Goal: Information Seeking & Learning: Find specific fact

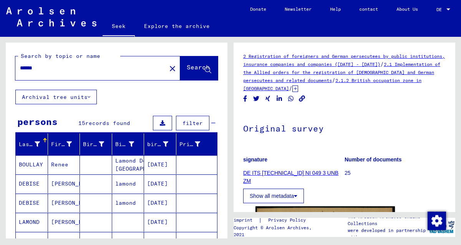
click at [28, 67] on input "******" at bounding box center [91, 68] width 142 height 8
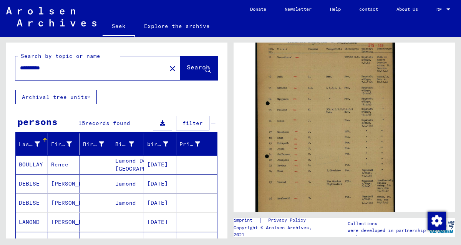
type input "**********"
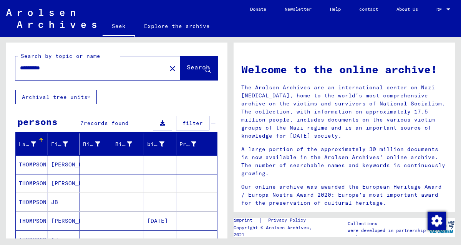
click at [30, 163] on font "THOMPSON" at bounding box center [33, 164] width 28 height 7
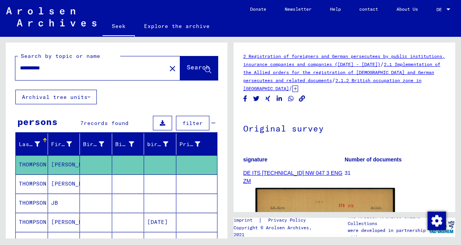
scroll to position [128, 0]
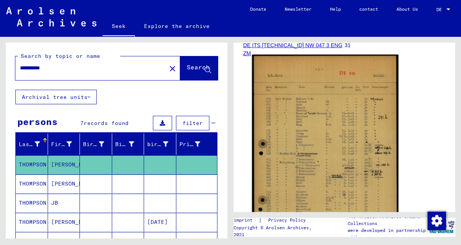
click at [326, 160] on img at bounding box center [325, 170] width 146 height 230
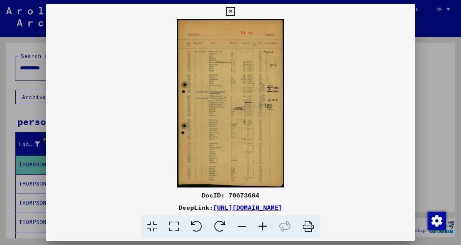
scroll to position [0, 0]
click at [262, 227] on icon at bounding box center [262, 226] width 21 height 23
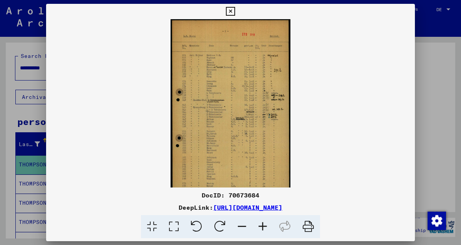
click at [262, 227] on icon at bounding box center [262, 226] width 21 height 23
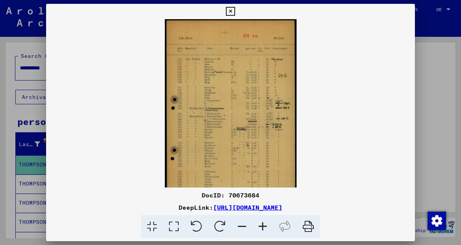
click at [262, 227] on icon at bounding box center [262, 226] width 21 height 23
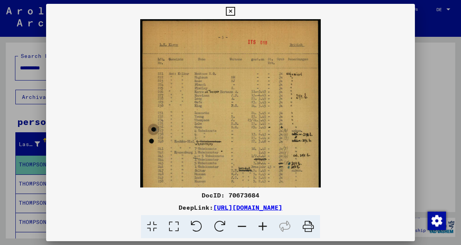
click at [262, 227] on icon at bounding box center [262, 226] width 21 height 23
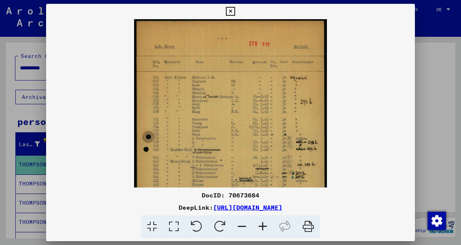
click at [262, 227] on icon at bounding box center [262, 226] width 21 height 23
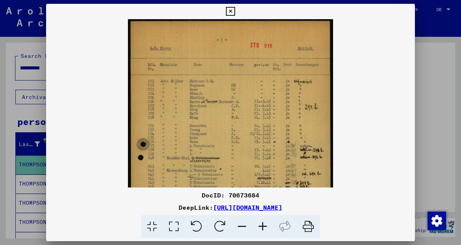
click at [261, 227] on icon at bounding box center [262, 226] width 21 height 23
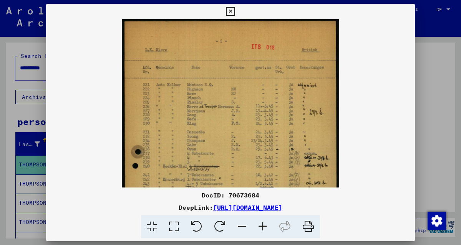
click at [261, 227] on icon at bounding box center [262, 226] width 21 height 23
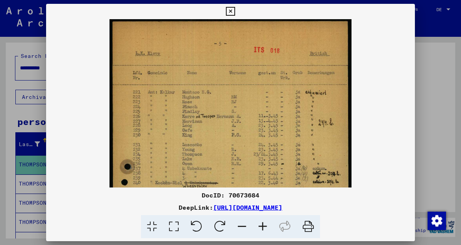
click at [261, 227] on icon at bounding box center [262, 226] width 21 height 23
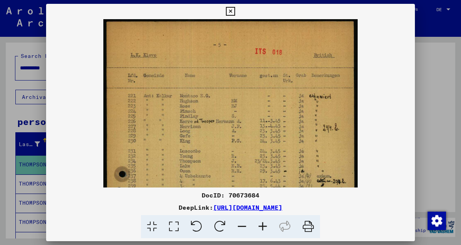
click at [261, 227] on icon at bounding box center [262, 226] width 21 height 23
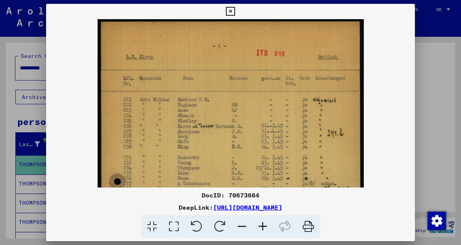
click at [261, 227] on icon at bounding box center [262, 226] width 21 height 23
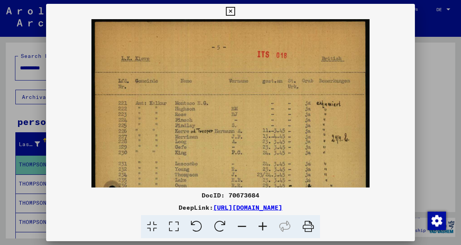
click at [261, 227] on icon at bounding box center [262, 226] width 21 height 23
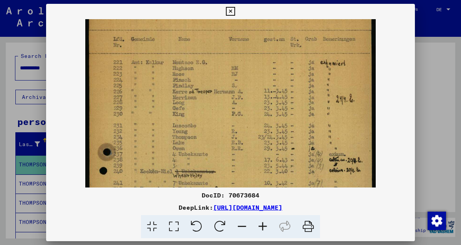
drag, startPoint x: 285, startPoint y: 167, endPoint x: 280, endPoint y: 118, distance: 49.0
click at [280, 118] on img at bounding box center [230, 203] width 291 height 457
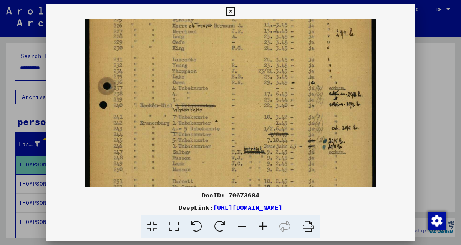
drag, startPoint x: 271, startPoint y: 169, endPoint x: 268, endPoint y: 96, distance: 72.2
click at [268, 102] on img at bounding box center [230, 137] width 291 height 457
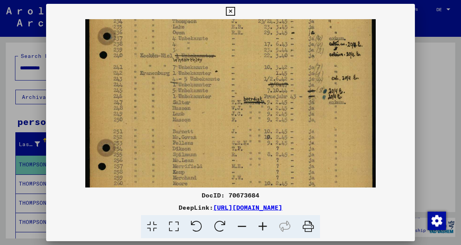
drag, startPoint x: 270, startPoint y: 157, endPoint x: 273, endPoint y: 108, distance: 49.6
click at [273, 108] on img at bounding box center [230, 87] width 291 height 457
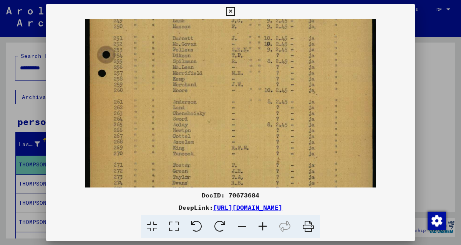
drag, startPoint x: 261, startPoint y: 162, endPoint x: 271, endPoint y: 81, distance: 81.2
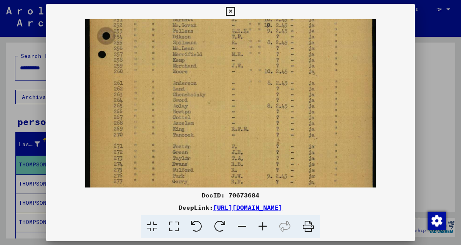
scroll to position [288, 0]
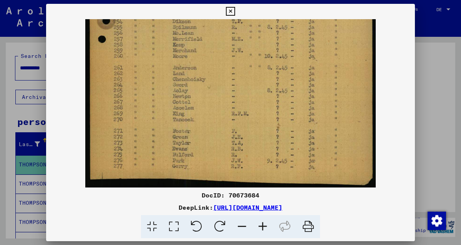
drag, startPoint x: 268, startPoint y: 161, endPoint x: 272, endPoint y: 70, distance: 90.3
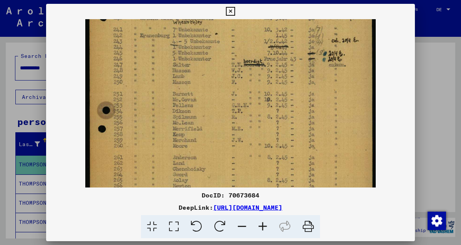
drag, startPoint x: 271, startPoint y: 73, endPoint x: 260, endPoint y: 175, distance: 102.4
click at [260, 175] on img at bounding box center [230, 49] width 291 height 457
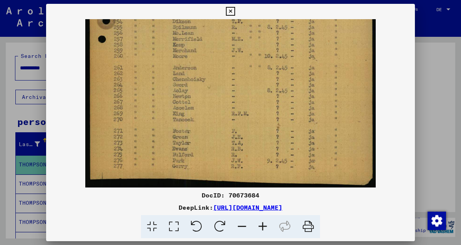
drag, startPoint x: 251, startPoint y: 159, endPoint x: 252, endPoint y: 70, distance: 89.1
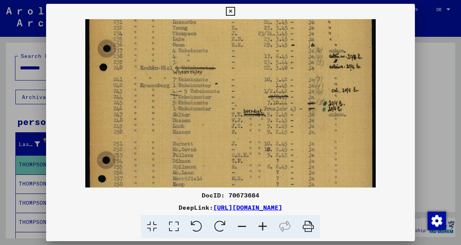
drag, startPoint x: 316, startPoint y: 69, endPoint x: 319, endPoint y: 201, distance: 132.5
click at [319, 201] on div "DocID: 70673684 DeepLink: [URL][DOMAIN_NAME]" at bounding box center [230, 121] width 369 height 235
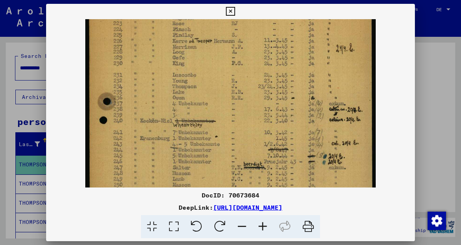
scroll to position [51, 0]
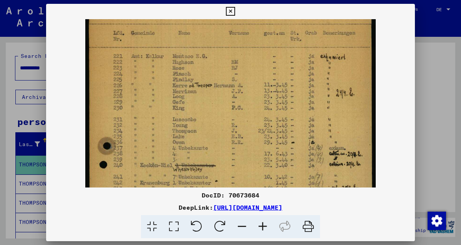
drag, startPoint x: 301, startPoint y: 74, endPoint x: 293, endPoint y: 168, distance: 94.4
click at [293, 168] on img at bounding box center [230, 197] width 291 height 457
click at [232, 9] on icon at bounding box center [230, 11] width 9 height 9
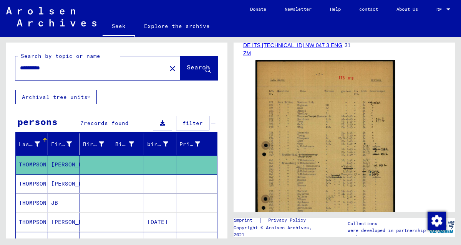
click at [62, 179] on mat-cell "[PERSON_NAME]" at bounding box center [64, 184] width 32 height 19
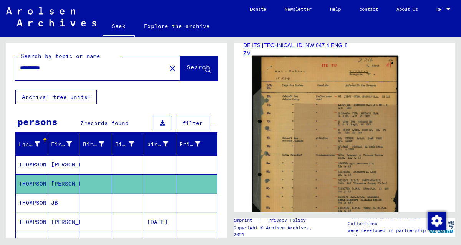
click at [327, 166] on img at bounding box center [325, 152] width 146 height 192
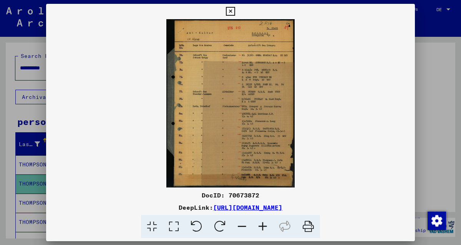
click at [261, 226] on icon at bounding box center [262, 226] width 21 height 23
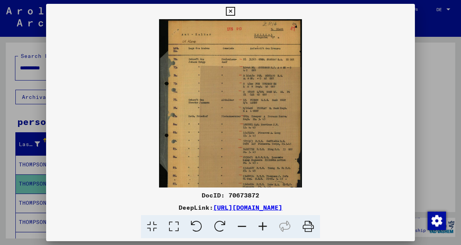
click at [261, 226] on icon at bounding box center [262, 226] width 21 height 23
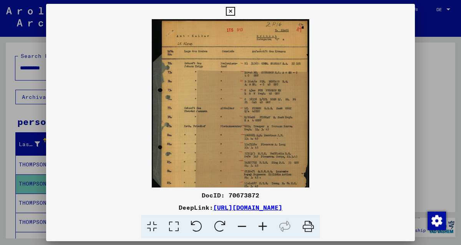
click at [261, 226] on icon at bounding box center [262, 226] width 21 height 23
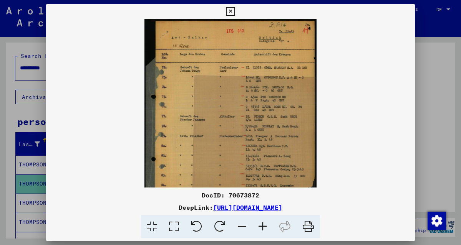
click at [261, 226] on icon at bounding box center [262, 226] width 21 height 23
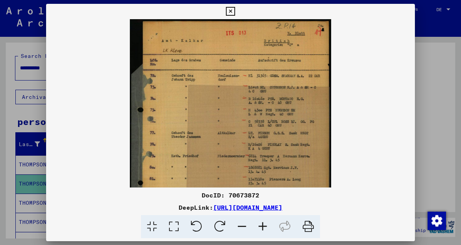
click at [261, 227] on icon at bounding box center [262, 226] width 21 height 23
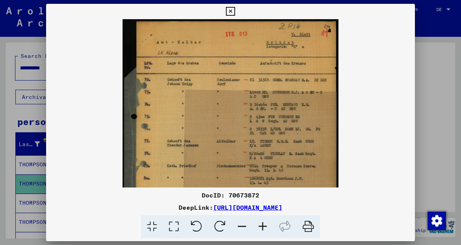
click at [261, 227] on icon at bounding box center [262, 226] width 21 height 23
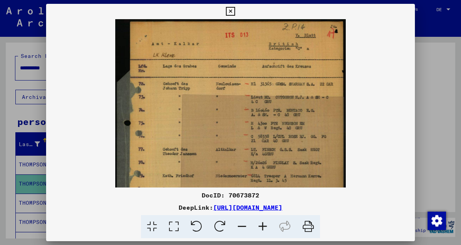
click at [261, 227] on icon at bounding box center [262, 226] width 21 height 23
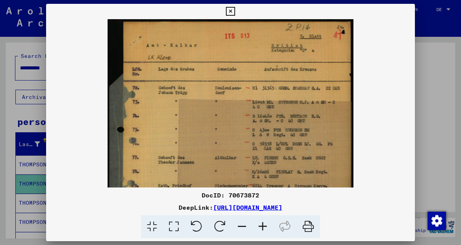
click at [261, 227] on icon at bounding box center [262, 226] width 21 height 23
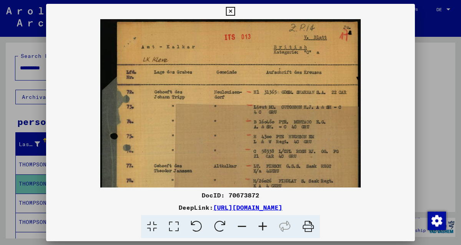
click at [261, 227] on icon at bounding box center [262, 226] width 21 height 23
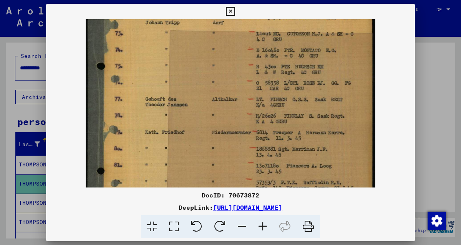
scroll to position [91, 0]
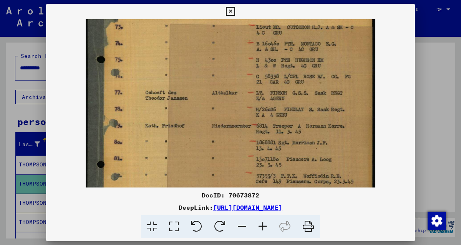
drag, startPoint x: 304, startPoint y: 150, endPoint x: 303, endPoint y: 67, distance: 82.9
click at [302, 68] on img at bounding box center [230, 119] width 289 height 380
click at [227, 7] on icon at bounding box center [230, 11] width 9 height 9
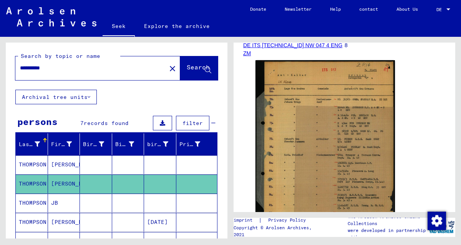
scroll to position [128, 0]
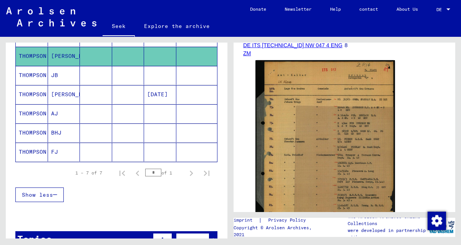
click at [63, 80] on mat-cell "JB" at bounding box center [64, 75] width 32 height 19
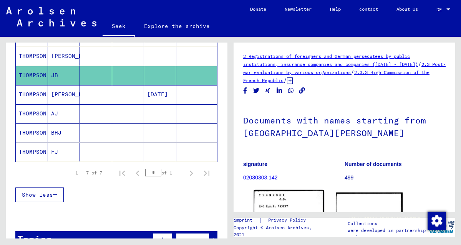
scroll to position [128, 0]
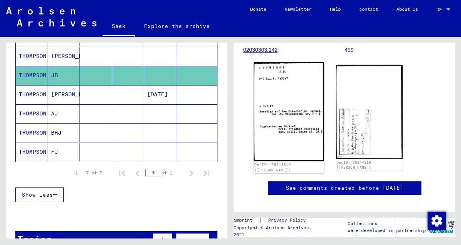
click at [290, 120] on img at bounding box center [289, 111] width 70 height 99
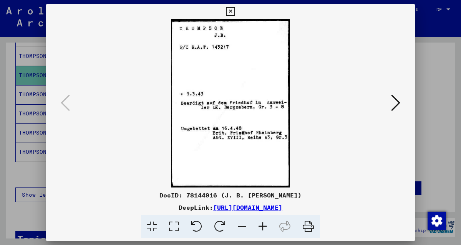
scroll to position [0, 0]
click at [263, 225] on icon at bounding box center [262, 226] width 21 height 23
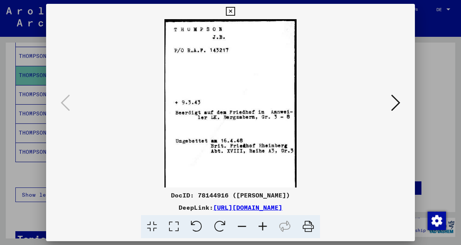
click at [263, 226] on icon at bounding box center [262, 226] width 21 height 23
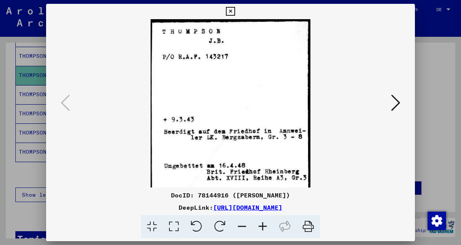
click at [263, 226] on icon at bounding box center [262, 226] width 21 height 23
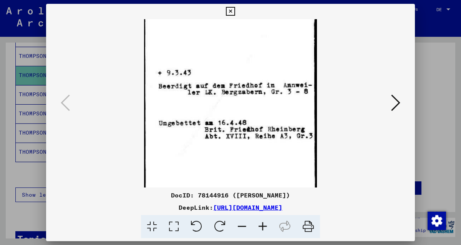
scroll to position [59, 0]
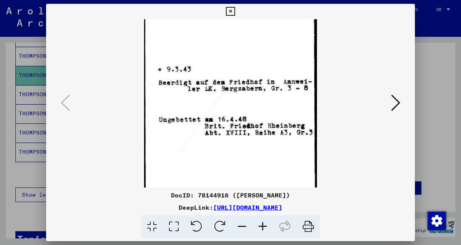
drag, startPoint x: 274, startPoint y: 157, endPoint x: 271, endPoint y: 100, distance: 56.9
click at [271, 100] on img at bounding box center [230, 82] width 173 height 245
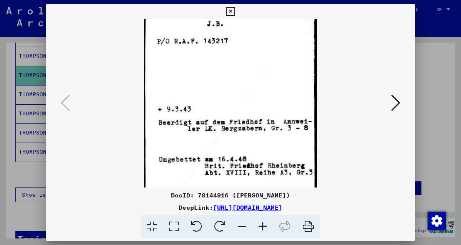
scroll to position [20, 0]
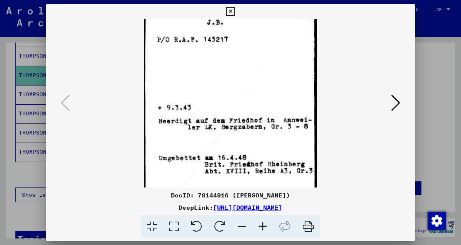
drag, startPoint x: 279, startPoint y: 77, endPoint x: 253, endPoint y: 159, distance: 85.3
click at [253, 159] on img at bounding box center [230, 121] width 173 height 245
drag, startPoint x: 385, startPoint y: 213, endPoint x: 386, endPoint y: 202, distance: 11.5
click at [385, 213] on div "DocID: 78144916 ([PERSON_NAME]) DeepLink: [URL][DOMAIN_NAME]" at bounding box center [230, 215] width 369 height 48
click at [396, 107] on icon at bounding box center [395, 103] width 9 height 18
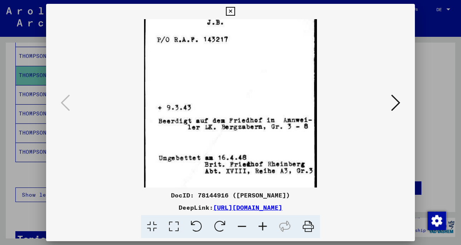
scroll to position [0, 0]
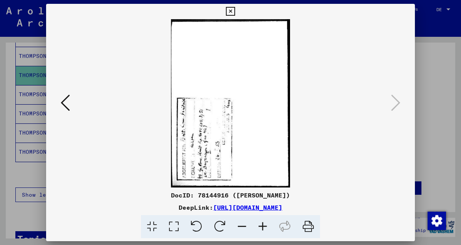
click at [261, 225] on icon at bounding box center [262, 226] width 21 height 23
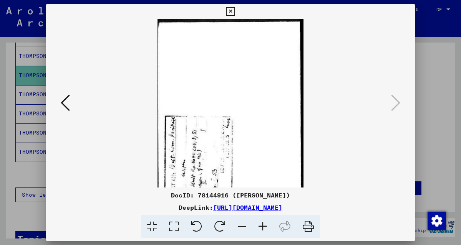
click at [261, 225] on icon at bounding box center [262, 226] width 21 height 23
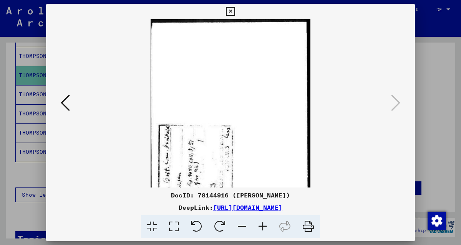
click at [261, 225] on icon at bounding box center [262, 226] width 21 height 23
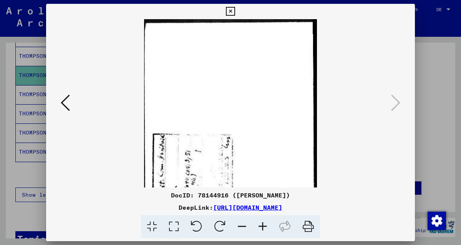
click at [262, 226] on icon at bounding box center [262, 226] width 21 height 23
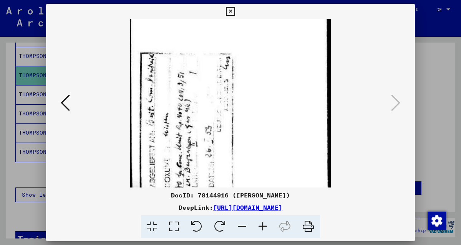
drag, startPoint x: 237, startPoint y: 156, endPoint x: 295, endPoint y: 33, distance: 135.7
click at [294, 35] on img at bounding box center [230, 62] width 200 height 284
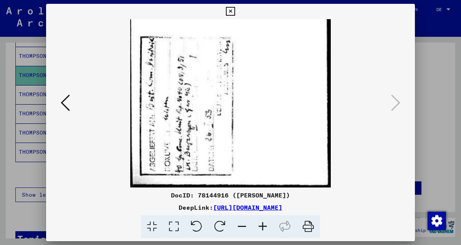
click at [230, 12] on icon at bounding box center [230, 11] width 9 height 9
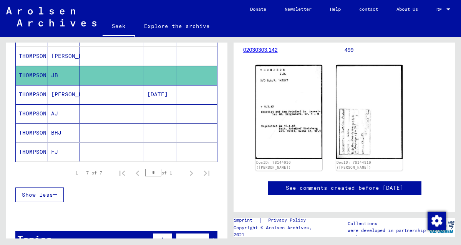
click at [67, 132] on mat-cell "BHJ" at bounding box center [64, 133] width 32 height 19
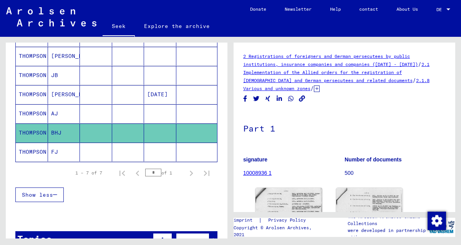
scroll to position [121, 0]
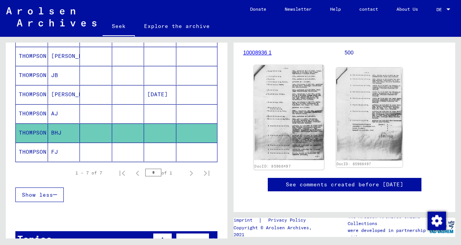
click at [295, 122] on img at bounding box center [289, 112] width 70 height 95
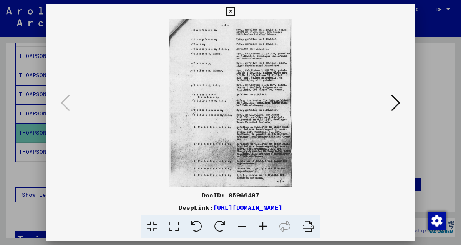
scroll to position [0, 0]
click at [265, 224] on icon at bounding box center [262, 226] width 21 height 23
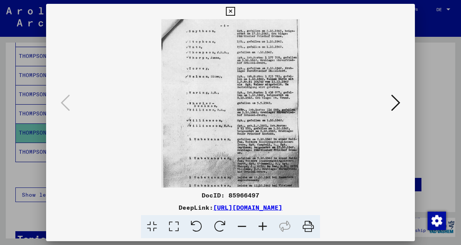
click at [265, 224] on icon at bounding box center [262, 226] width 21 height 23
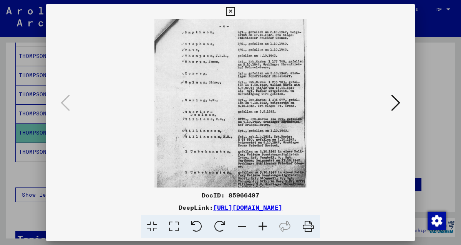
click at [265, 224] on icon at bounding box center [262, 226] width 21 height 23
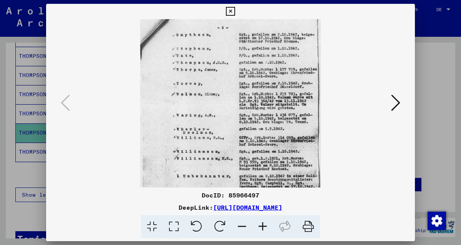
click at [265, 224] on icon at bounding box center [262, 226] width 21 height 23
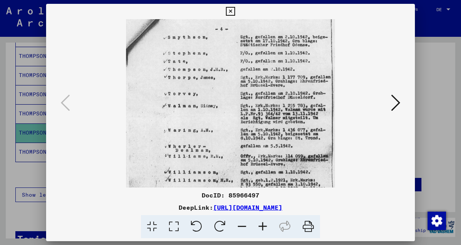
click at [265, 224] on icon at bounding box center [262, 226] width 21 height 23
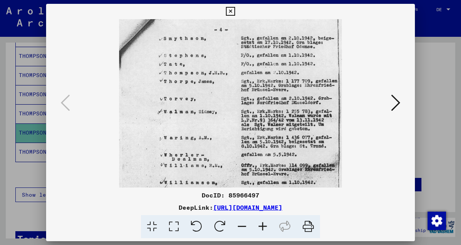
click at [265, 224] on icon at bounding box center [262, 226] width 21 height 23
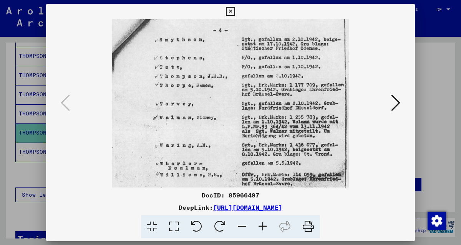
click at [265, 224] on icon at bounding box center [262, 226] width 21 height 23
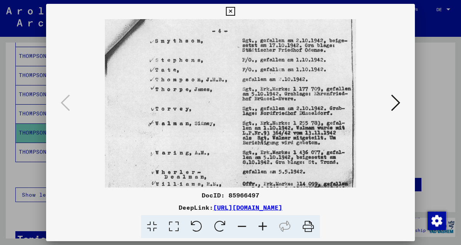
click at [265, 224] on icon at bounding box center [262, 226] width 21 height 23
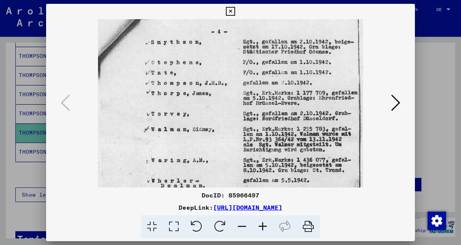
click at [265, 224] on icon at bounding box center [262, 226] width 21 height 23
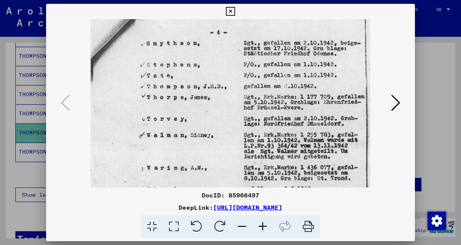
click at [265, 224] on icon at bounding box center [262, 226] width 21 height 23
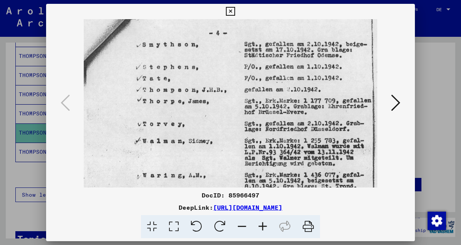
click at [232, 11] on icon at bounding box center [230, 11] width 9 height 9
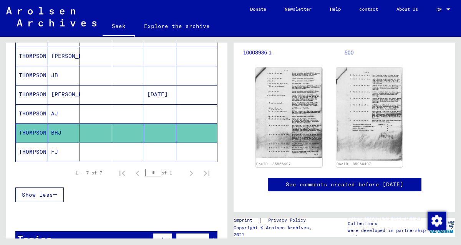
click at [58, 146] on mat-cell "FJ" at bounding box center [64, 152] width 32 height 19
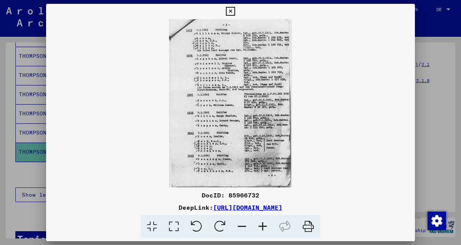
click at [263, 226] on icon at bounding box center [262, 226] width 21 height 23
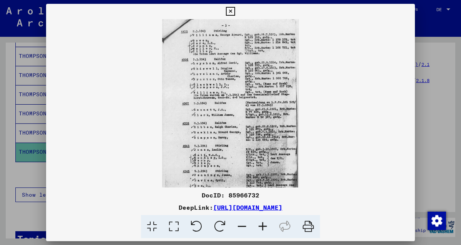
click at [262, 226] on icon at bounding box center [262, 226] width 21 height 23
click at [262, 227] on icon at bounding box center [262, 226] width 21 height 23
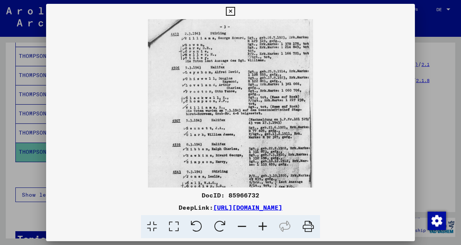
click at [262, 227] on icon at bounding box center [262, 226] width 21 height 23
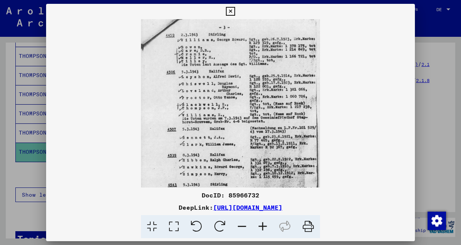
click at [262, 227] on icon at bounding box center [262, 226] width 21 height 23
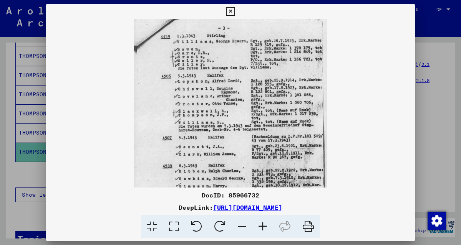
click at [262, 227] on icon at bounding box center [262, 226] width 21 height 23
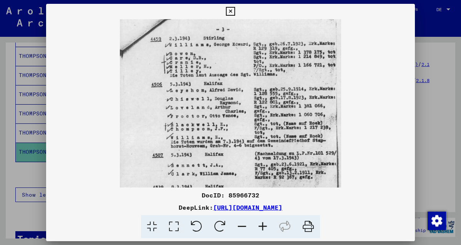
click at [262, 227] on icon at bounding box center [262, 226] width 21 height 23
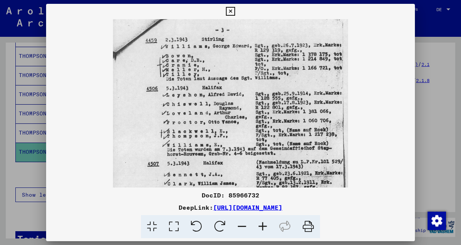
click at [262, 227] on icon at bounding box center [262, 226] width 21 height 23
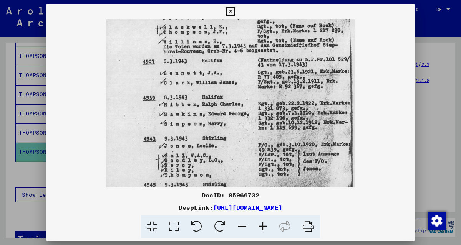
scroll to position [106, 0]
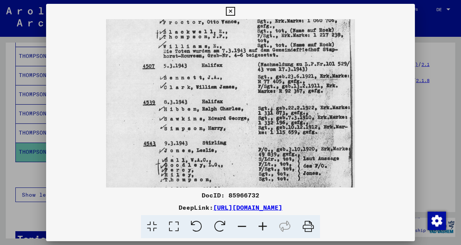
drag, startPoint x: 302, startPoint y: 181, endPoint x: 300, endPoint y: 109, distance: 72.2
click at [300, 109] on img at bounding box center [230, 83] width 249 height 341
click at [232, 10] on icon at bounding box center [230, 11] width 9 height 9
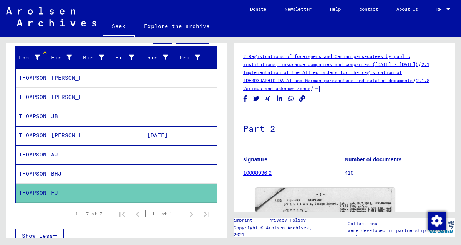
scroll to position [86, 0]
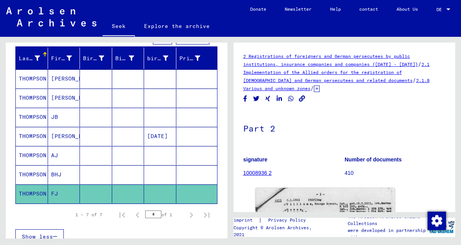
click at [64, 76] on mat-cell "[PERSON_NAME]" at bounding box center [64, 79] width 32 height 19
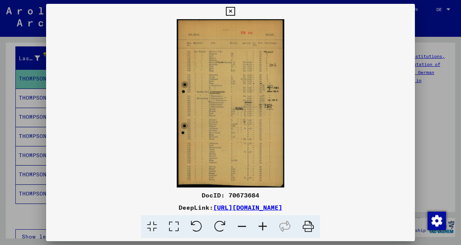
click at [263, 227] on icon at bounding box center [262, 226] width 21 height 23
click at [263, 226] on icon at bounding box center [262, 226] width 21 height 23
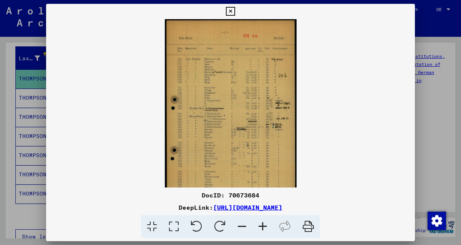
click at [263, 226] on icon at bounding box center [262, 226] width 21 height 23
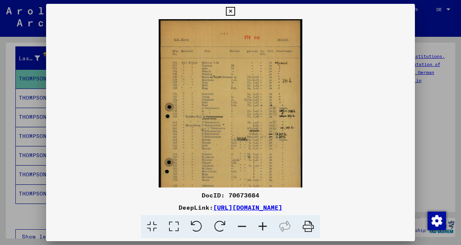
click at [263, 226] on icon at bounding box center [262, 226] width 21 height 23
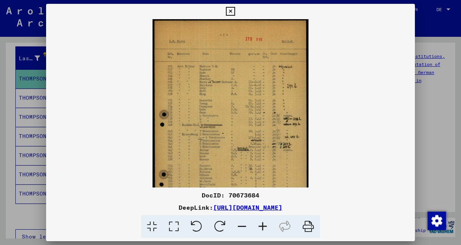
click at [263, 226] on icon at bounding box center [262, 226] width 21 height 23
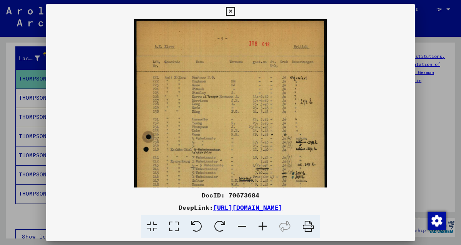
click at [263, 226] on icon at bounding box center [262, 226] width 21 height 23
click at [262, 227] on icon at bounding box center [262, 226] width 21 height 23
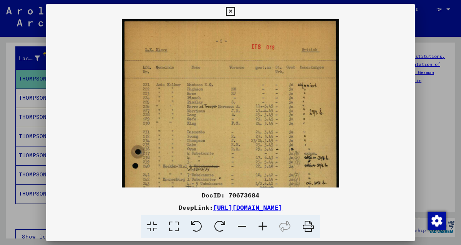
click at [262, 227] on icon at bounding box center [262, 226] width 21 height 23
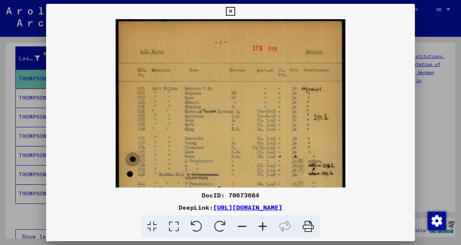
click at [262, 227] on icon at bounding box center [262, 226] width 21 height 23
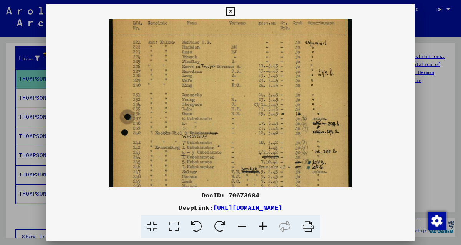
scroll to position [52, 0]
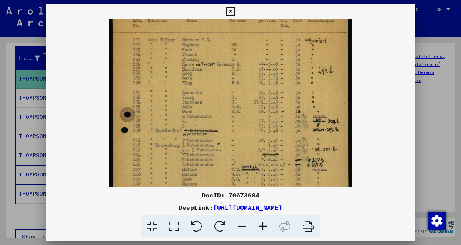
drag, startPoint x: 288, startPoint y: 159, endPoint x: 286, endPoint y: 110, distance: 48.4
click at [286, 110] on img at bounding box center [230, 157] width 242 height 380
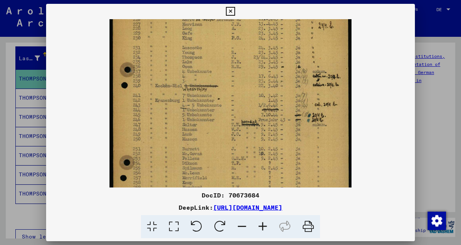
scroll to position [98, 0]
drag, startPoint x: 248, startPoint y: 169, endPoint x: 258, endPoint y: 126, distance: 44.1
click at [258, 126] on img at bounding box center [230, 112] width 242 height 380
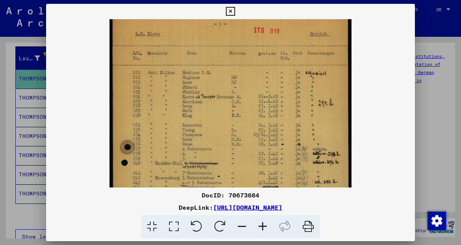
scroll to position [13, 0]
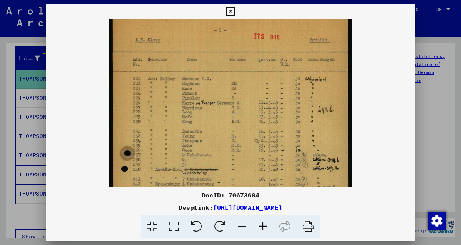
drag, startPoint x: 247, startPoint y: 78, endPoint x: 227, endPoint y: 159, distance: 84.2
click at [239, 163] on img at bounding box center [230, 196] width 242 height 380
click at [231, 10] on icon at bounding box center [230, 11] width 9 height 9
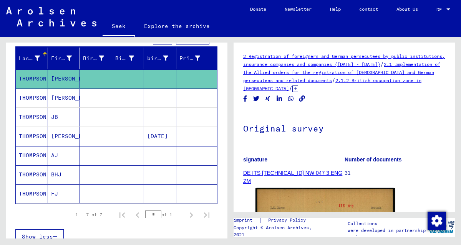
click at [29, 99] on font "THOMPSON" at bounding box center [33, 97] width 28 height 7
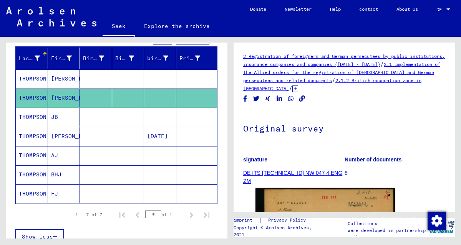
click at [32, 114] on font "THOMPSON" at bounding box center [33, 117] width 28 height 7
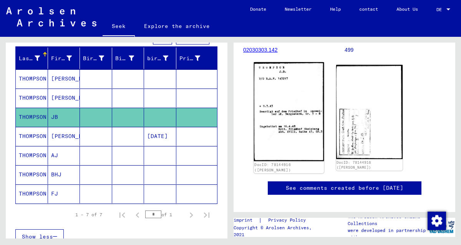
click at [293, 129] on img at bounding box center [289, 111] width 70 height 99
